Goal: Information Seeking & Learning: Check status

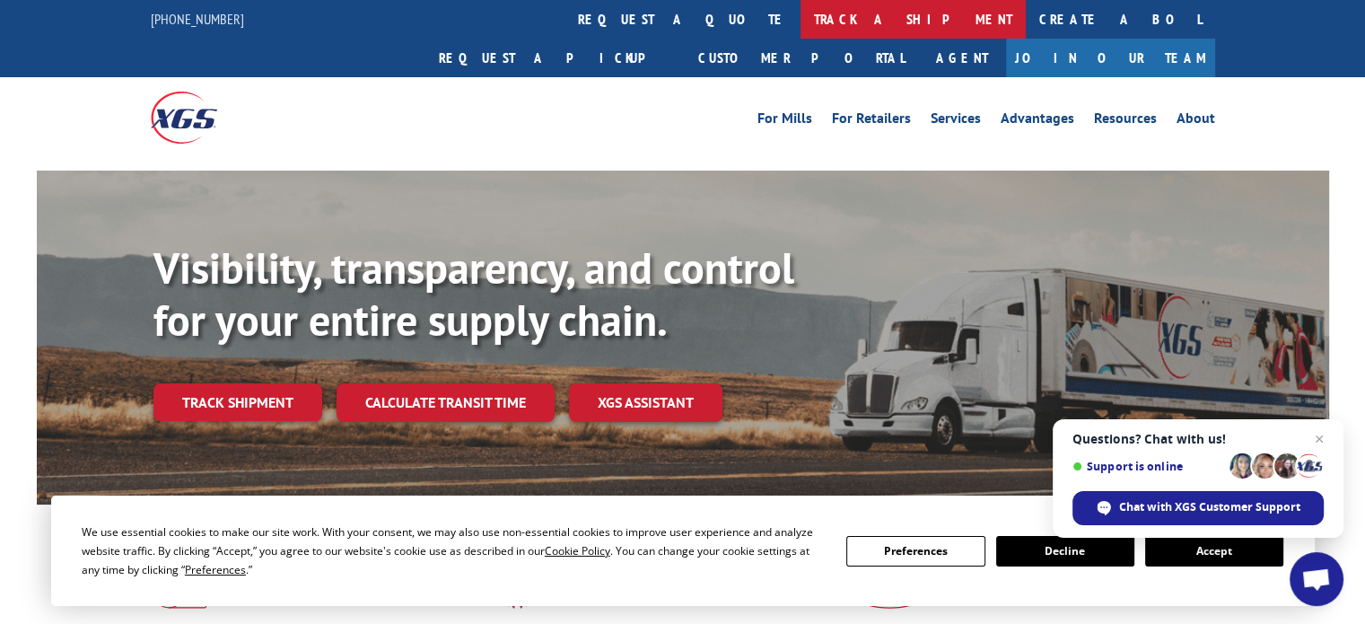
click at [801, 19] on link "track a shipment" at bounding box center [913, 19] width 225 height 39
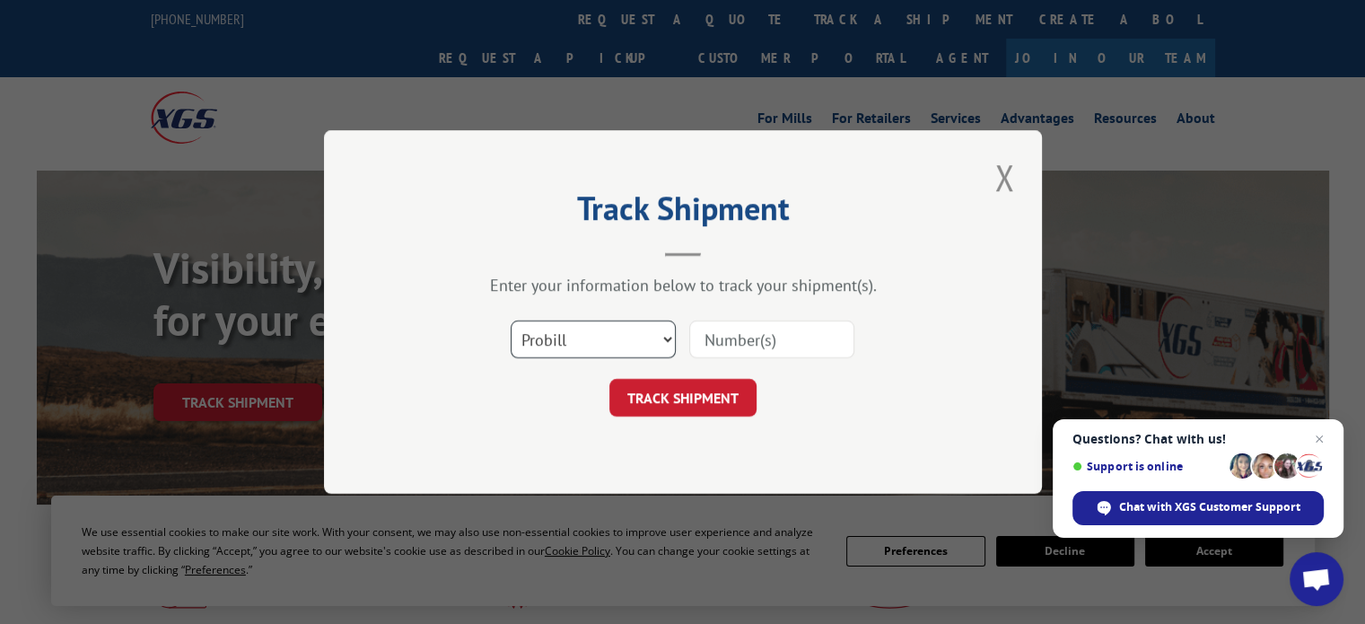
click at [670, 337] on select "Select category... Probill BOL PO" at bounding box center [593, 339] width 165 height 38
select select "bol"
click at [511, 320] on select "Select category... Probill BOL PO" at bounding box center [593, 339] width 165 height 38
click at [779, 340] on input at bounding box center [771, 339] width 165 height 38
type input "3"
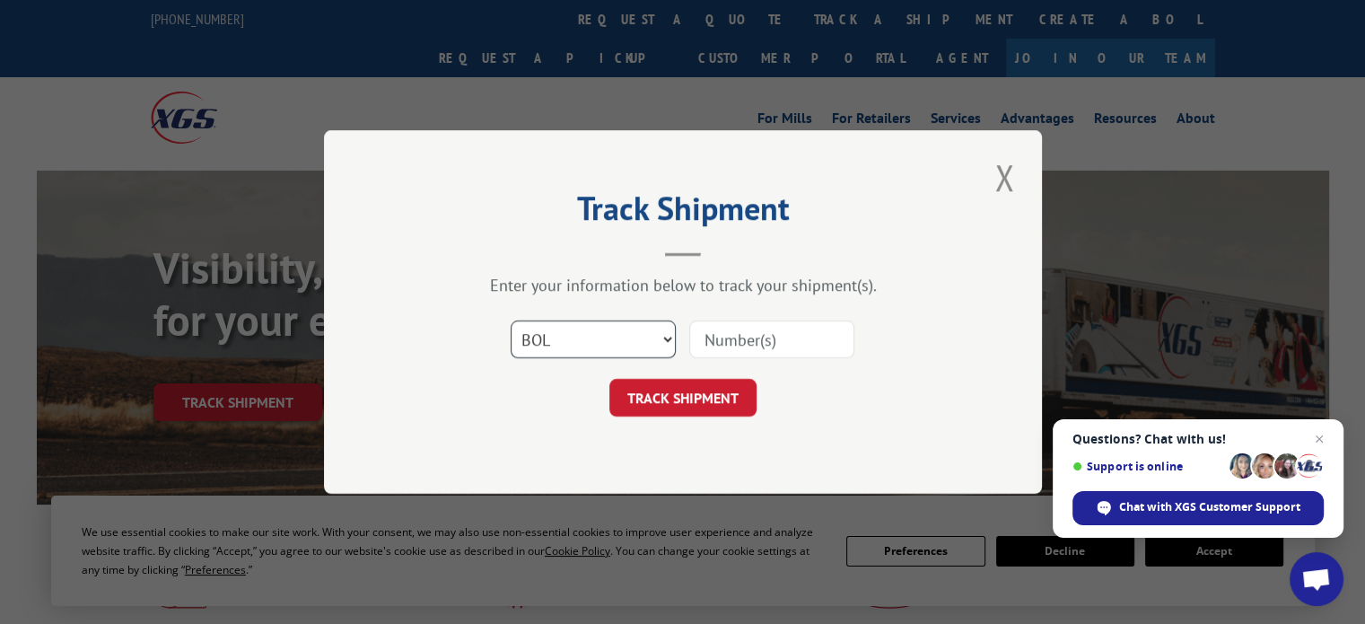
click at [667, 338] on select "Select category... Probill BOL PO" at bounding box center [593, 339] width 165 height 38
select select "probill"
click at [511, 320] on select "Select category... Probill BOL PO" at bounding box center [593, 339] width 165 height 38
click at [709, 346] on input at bounding box center [771, 339] width 165 height 38
type input "PV00058359"
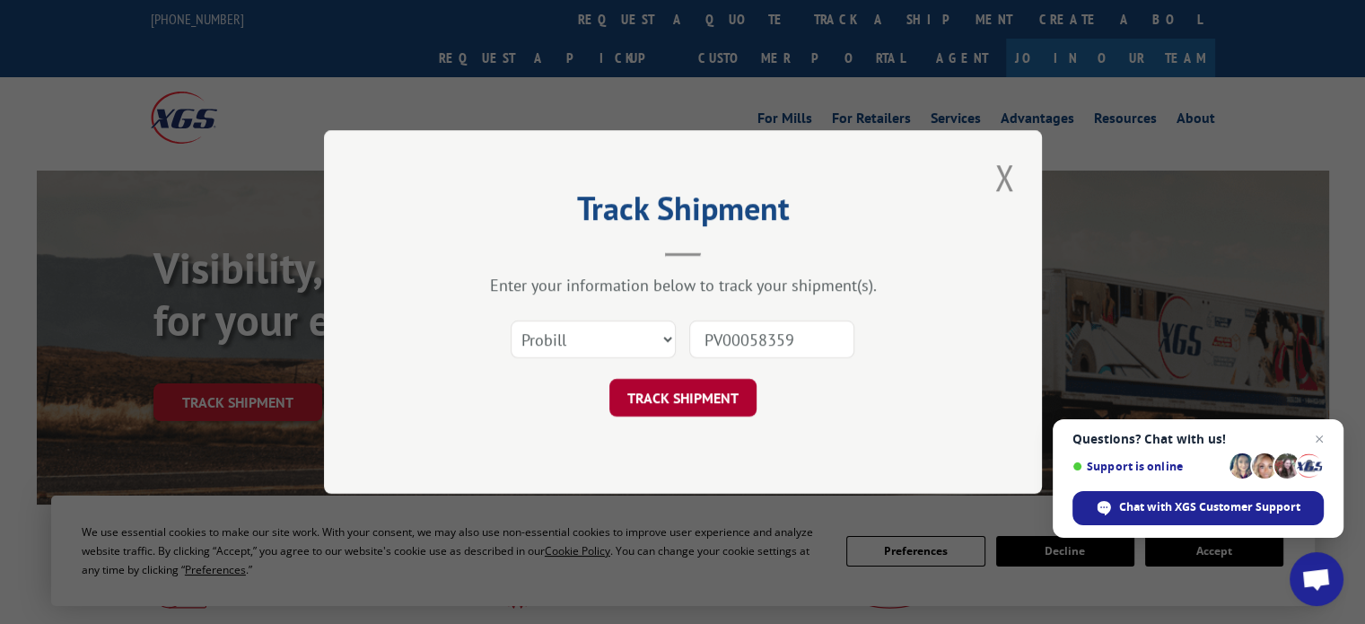
click at [675, 398] on button "TRACK SHIPMENT" at bounding box center [682, 398] width 147 height 38
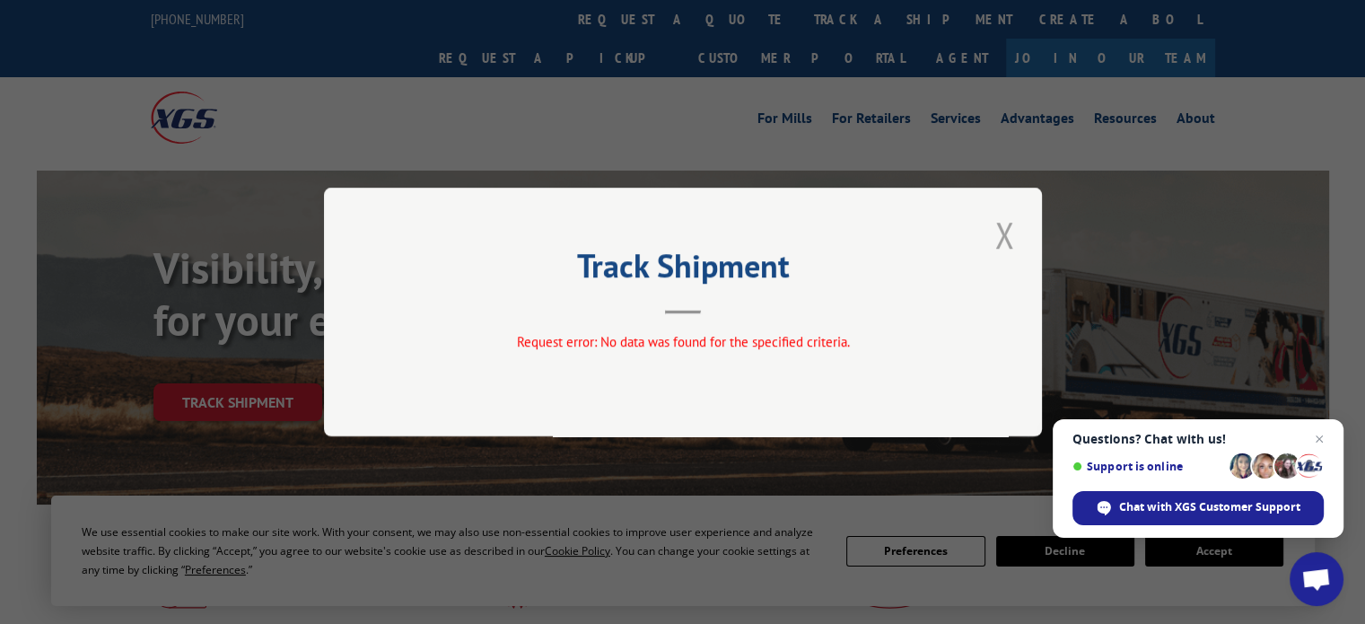
click at [994, 240] on button "Close modal" at bounding box center [1004, 234] width 31 height 49
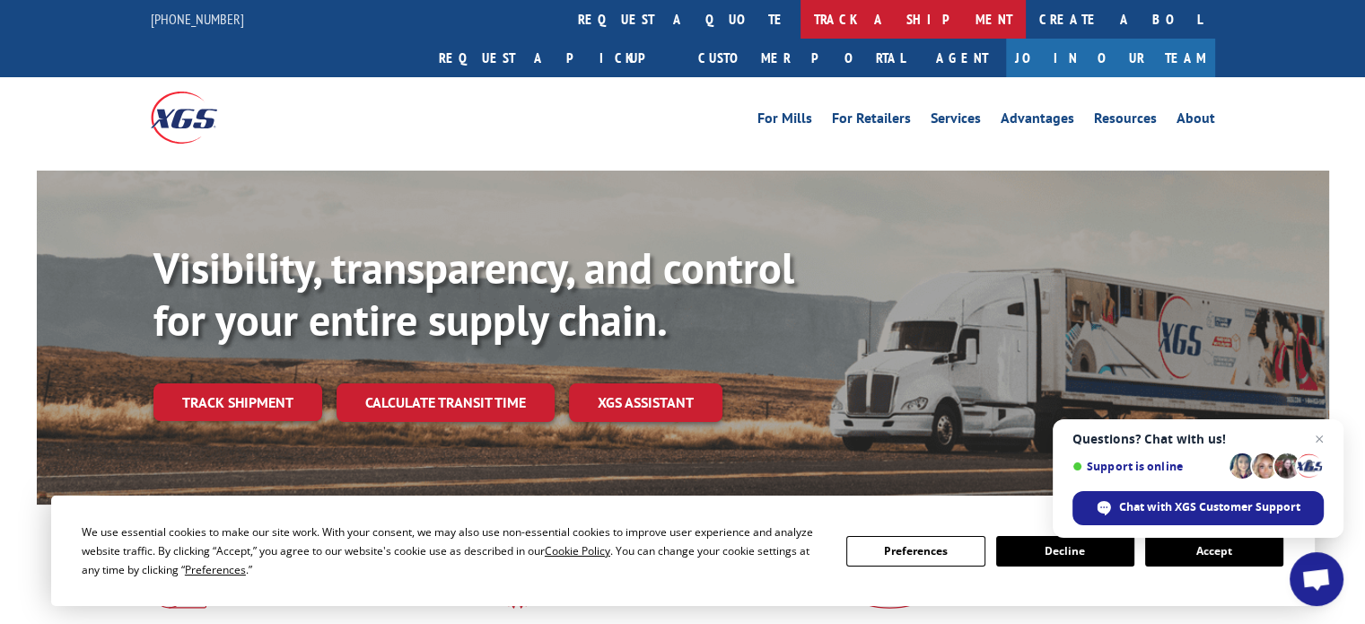
click at [801, 21] on link "track a shipment" at bounding box center [913, 19] width 225 height 39
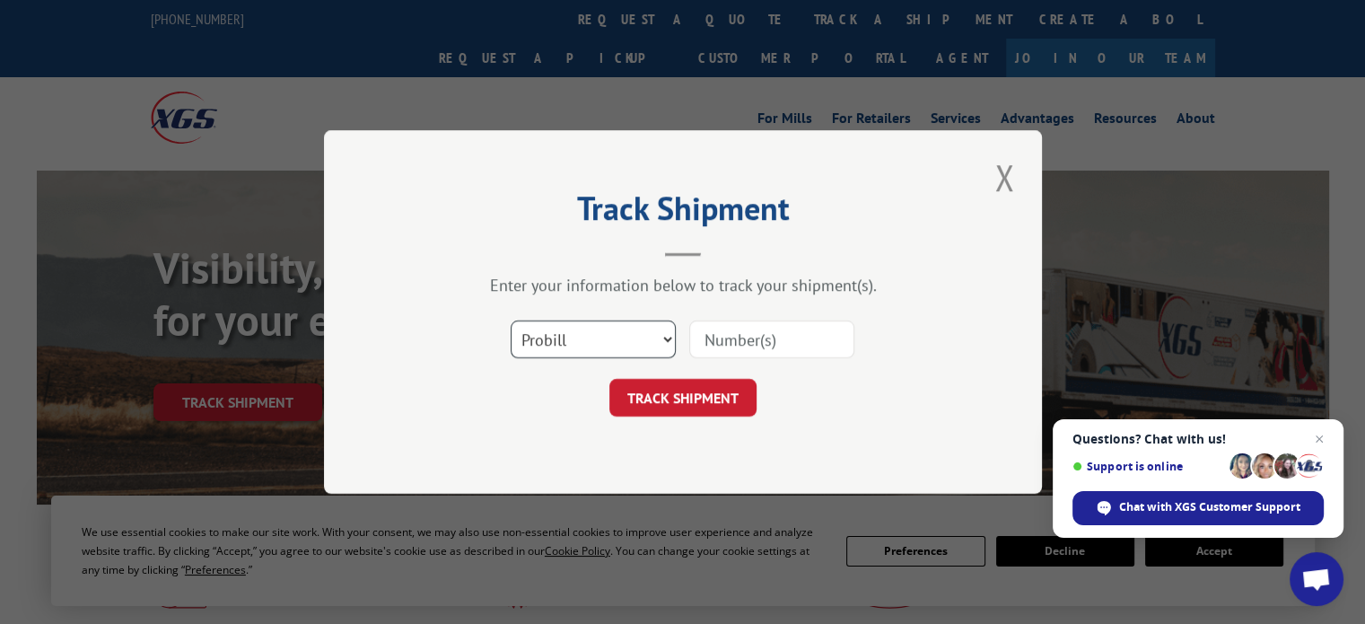
click at [663, 333] on select "Select category... Probill BOL PO" at bounding box center [593, 339] width 165 height 38
select select "bol"
click at [511, 320] on select "Select category... Probill BOL PO" at bounding box center [593, 339] width 165 height 38
click at [826, 343] on input at bounding box center [771, 339] width 165 height 38
type input "31313934"
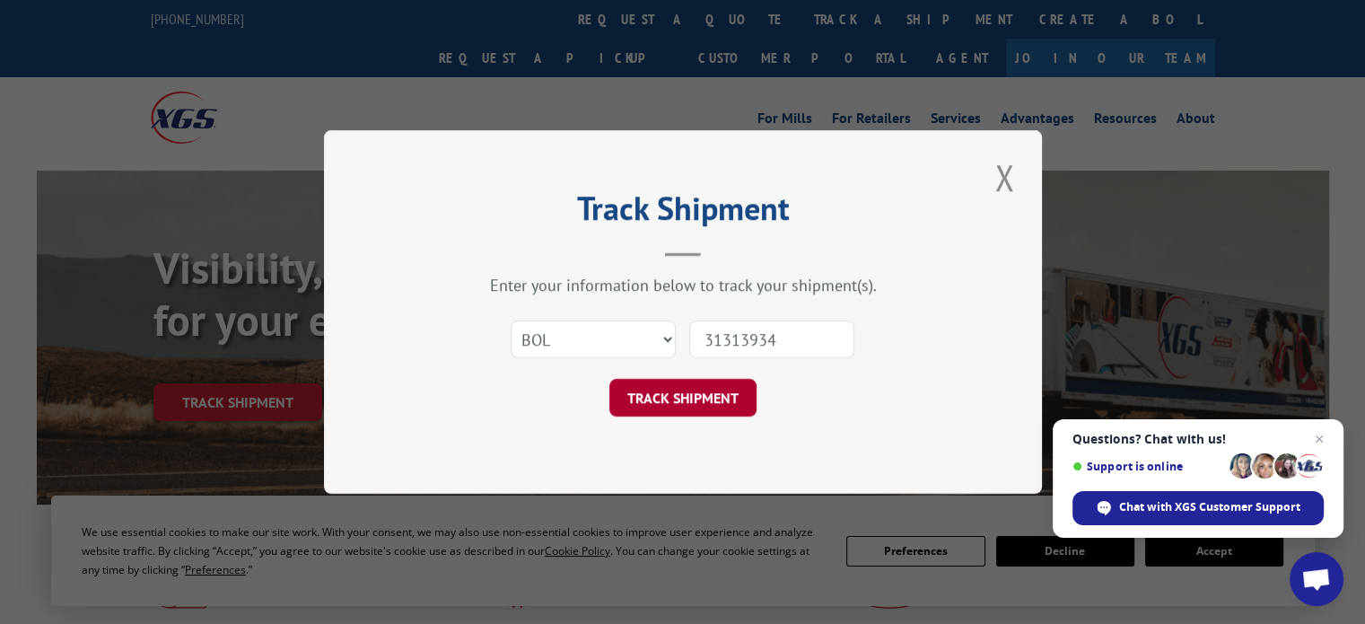
click at [623, 387] on button "TRACK SHIPMENT" at bounding box center [682, 398] width 147 height 38
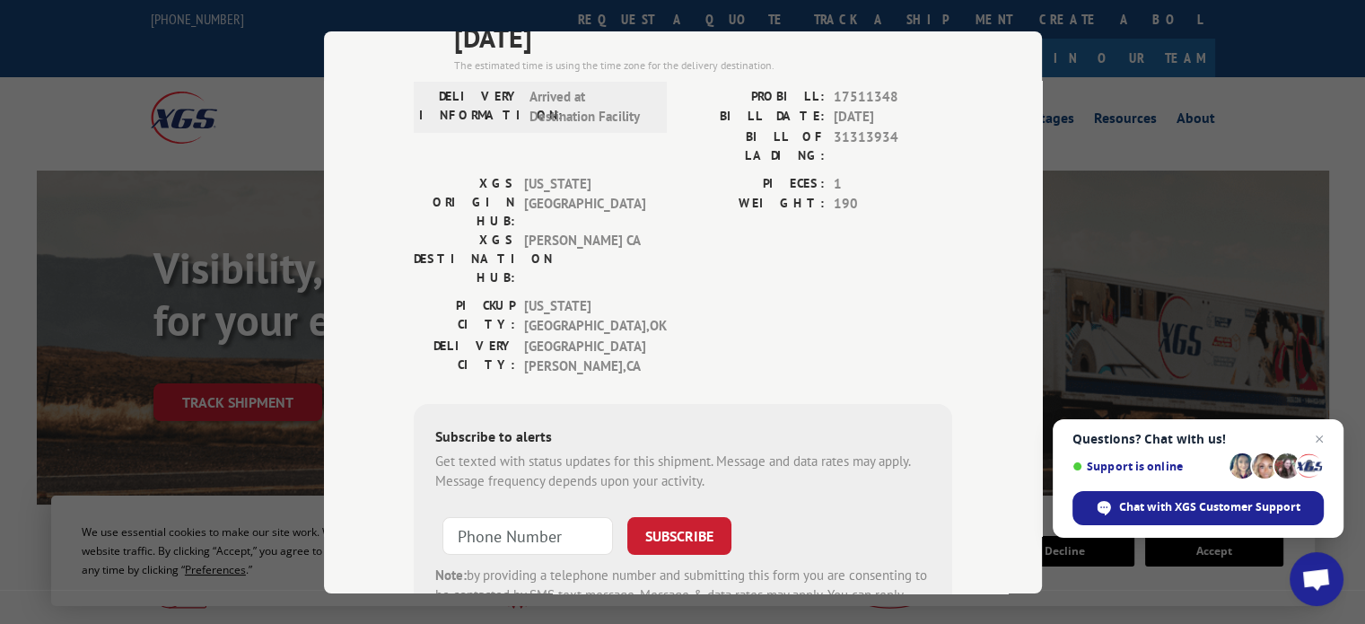
scroll to position [90, 0]
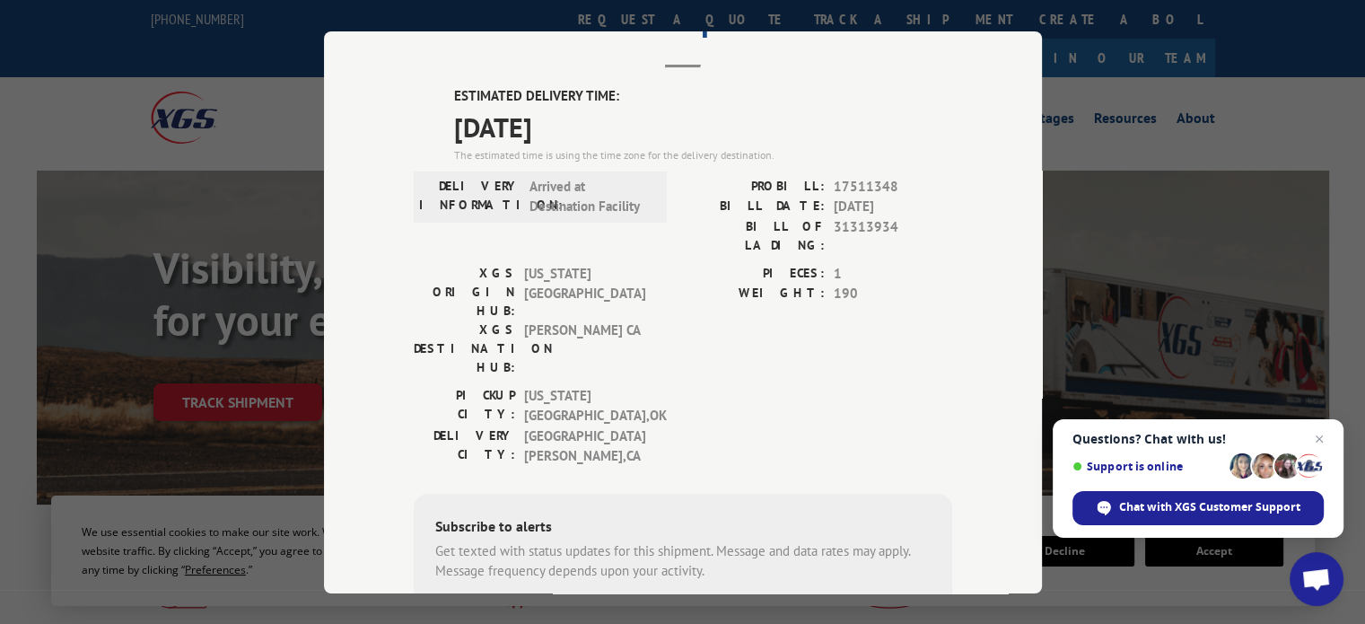
click at [1231, 276] on div "Track Shipment ESTIMATED DELIVERY TIME: [DATE] The estimated time is using the …" at bounding box center [682, 312] width 1365 height 624
